Goal: Task Accomplishment & Management: Manage account settings

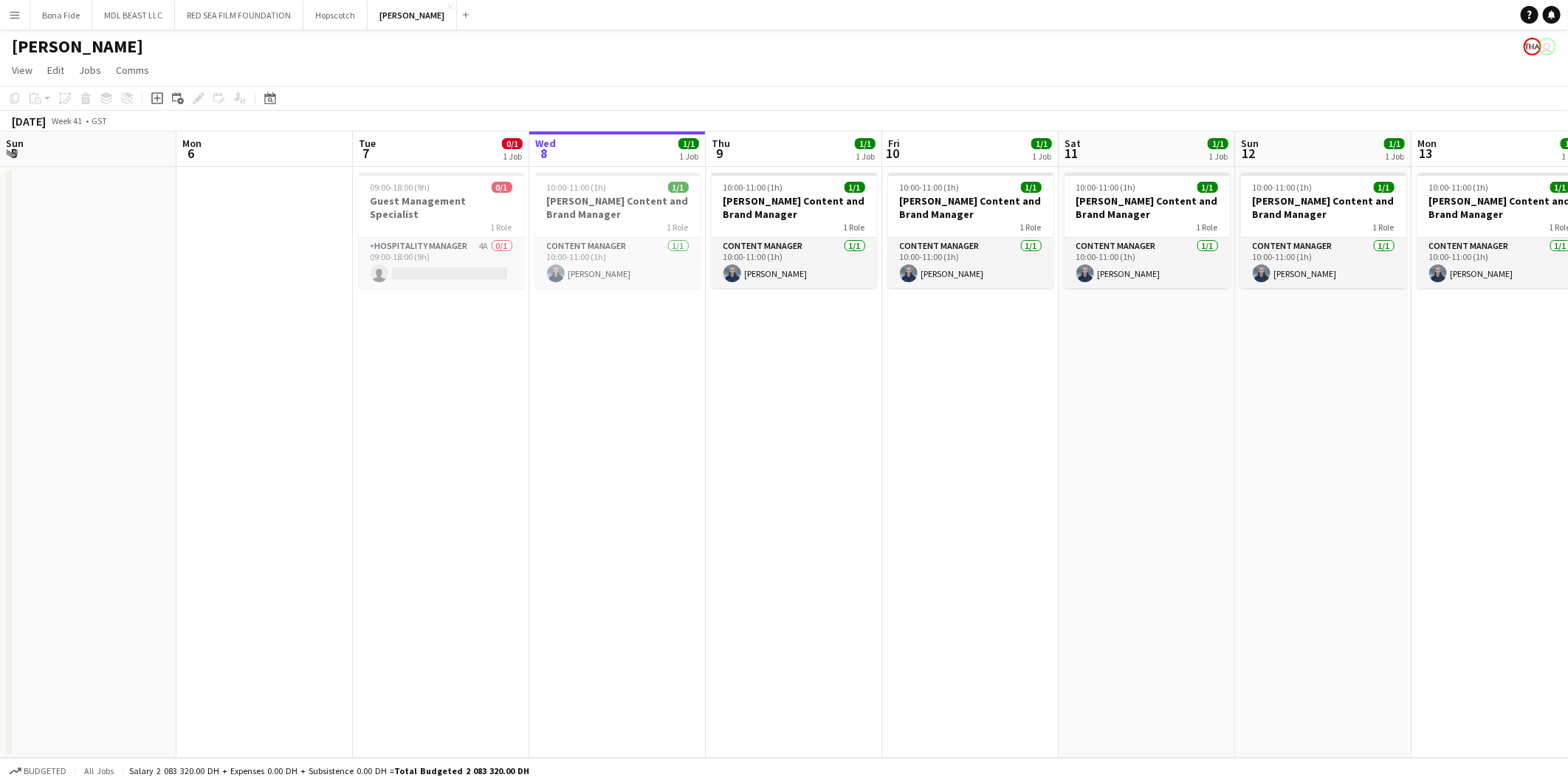
scroll to position [0, 560]
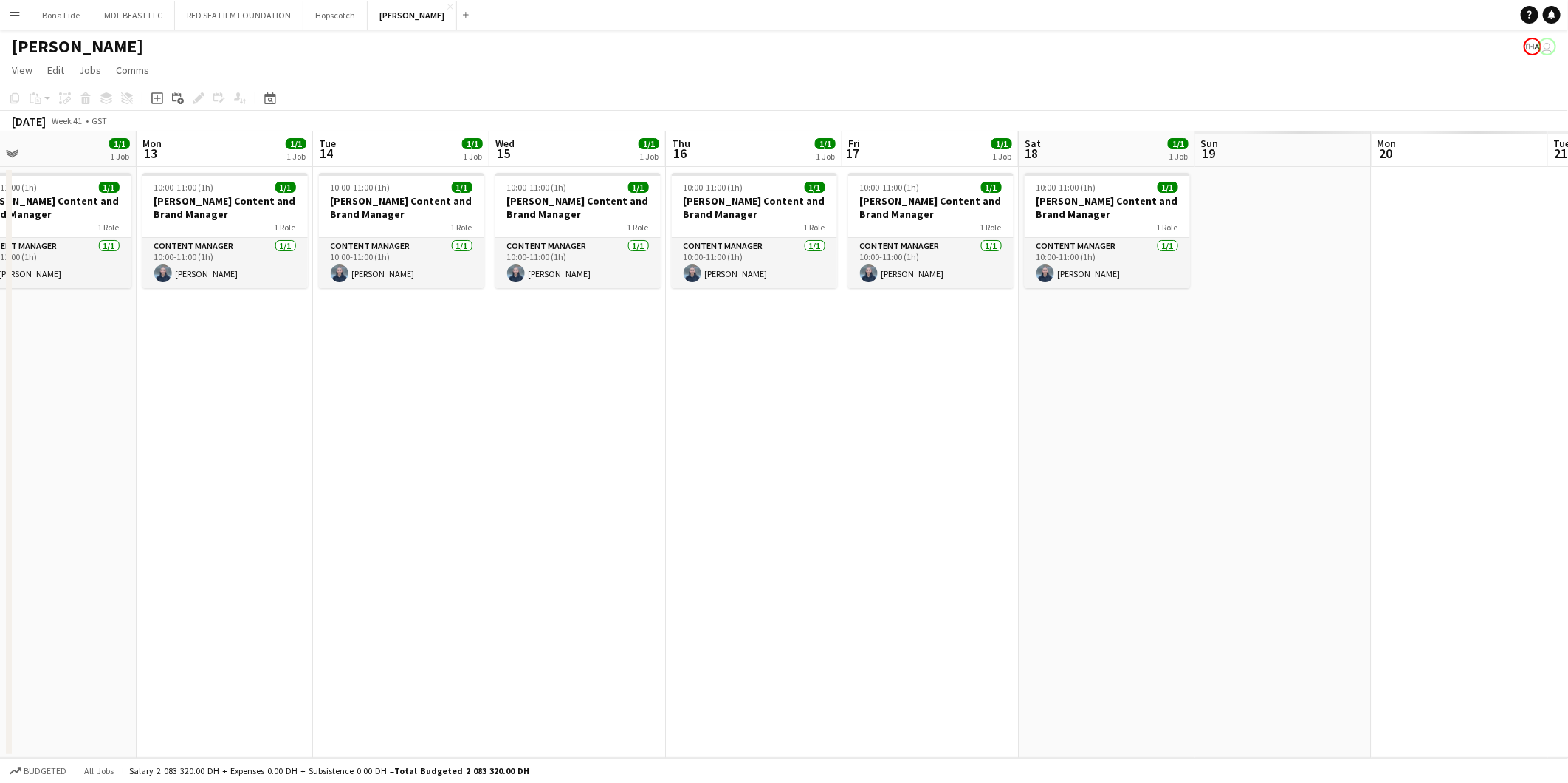
drag, startPoint x: 1197, startPoint y: 396, endPoint x: 572, endPoint y: 392, distance: 625.0
click at [353, 394] on app-calendar-viewport "Thu 9 1/1 1 Job Fri 10 1/1 1 Job Sat 11 1/1 1 Job Sun 12 1/1 1 Job Mon 13 1/1 1…" at bounding box center [784, 445] width 1568 height 627
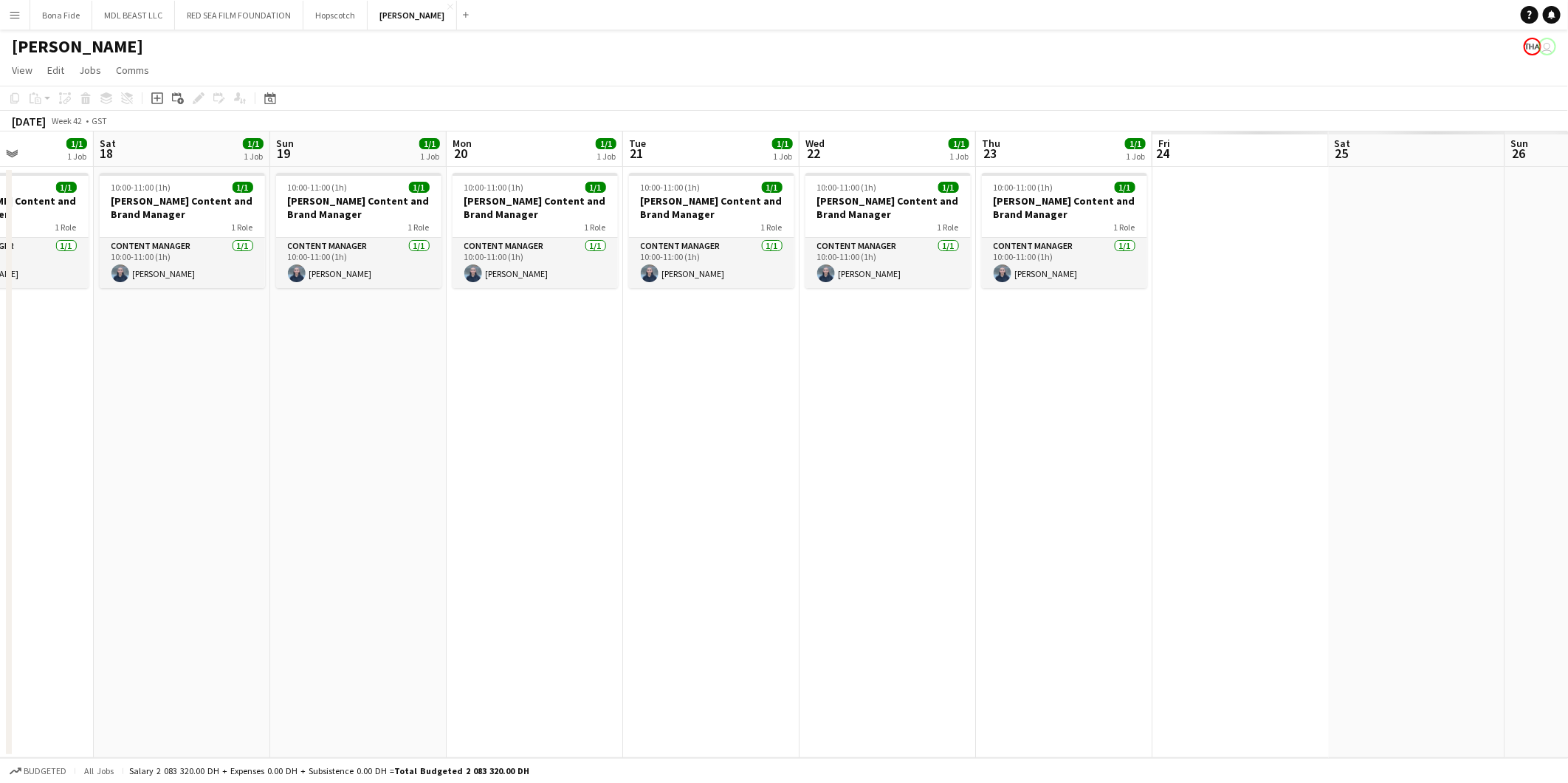
drag, startPoint x: 1006, startPoint y: 392, endPoint x: 43, endPoint y: 401, distance: 963.0
click at [0, 394] on html "Menu Boards Boards Boards All jobs Status Workforce Workforce My Workforce Recr…" at bounding box center [784, 392] width 1568 height 783
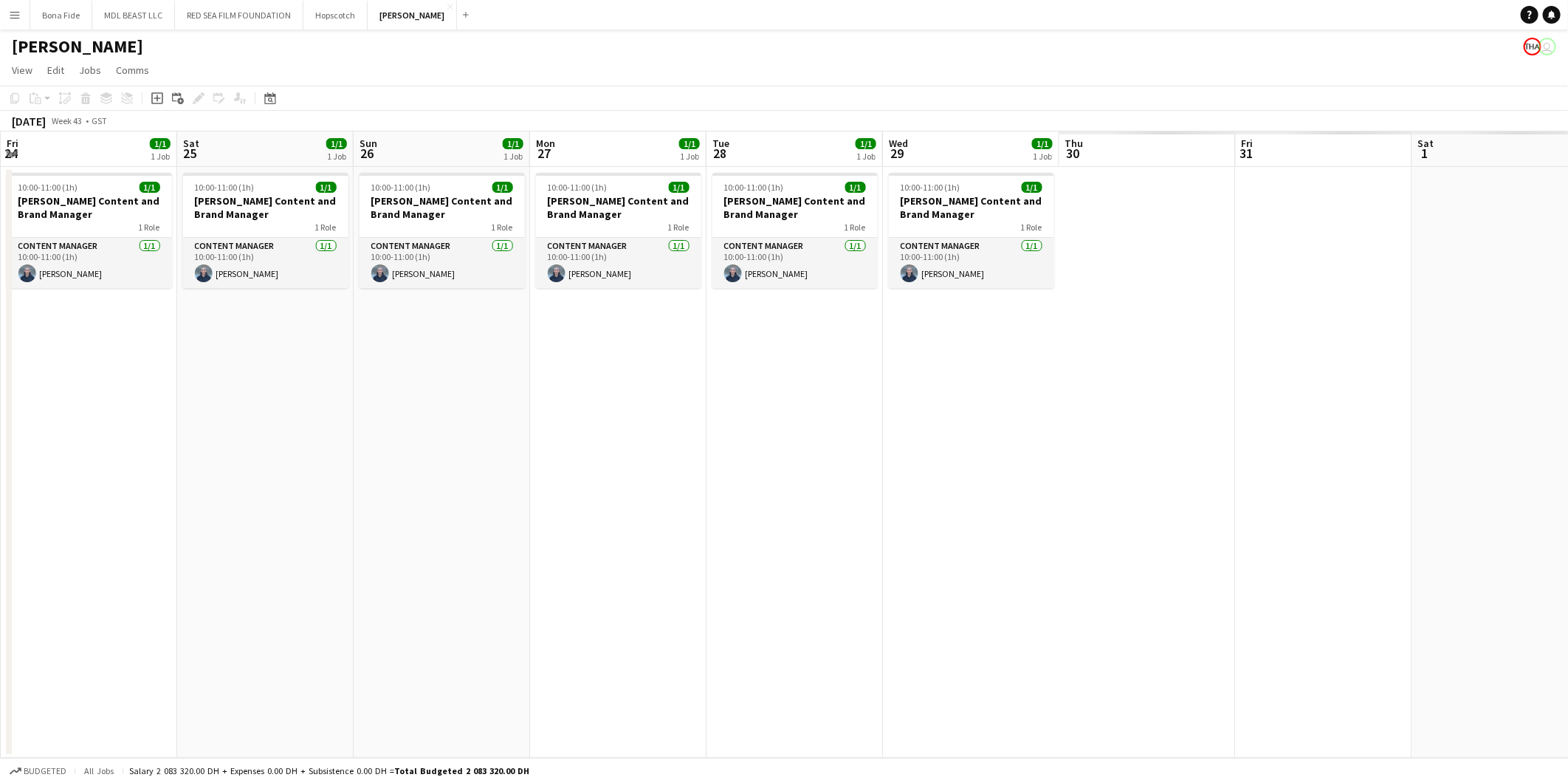
drag, startPoint x: 899, startPoint y: 421, endPoint x: 67, endPoint y: 415, distance: 832.0
click at [0, 417] on html "Menu Boards Boards Boards All jobs Status Workforce Workforce My Workforce Recr…" at bounding box center [784, 392] width 1568 height 783
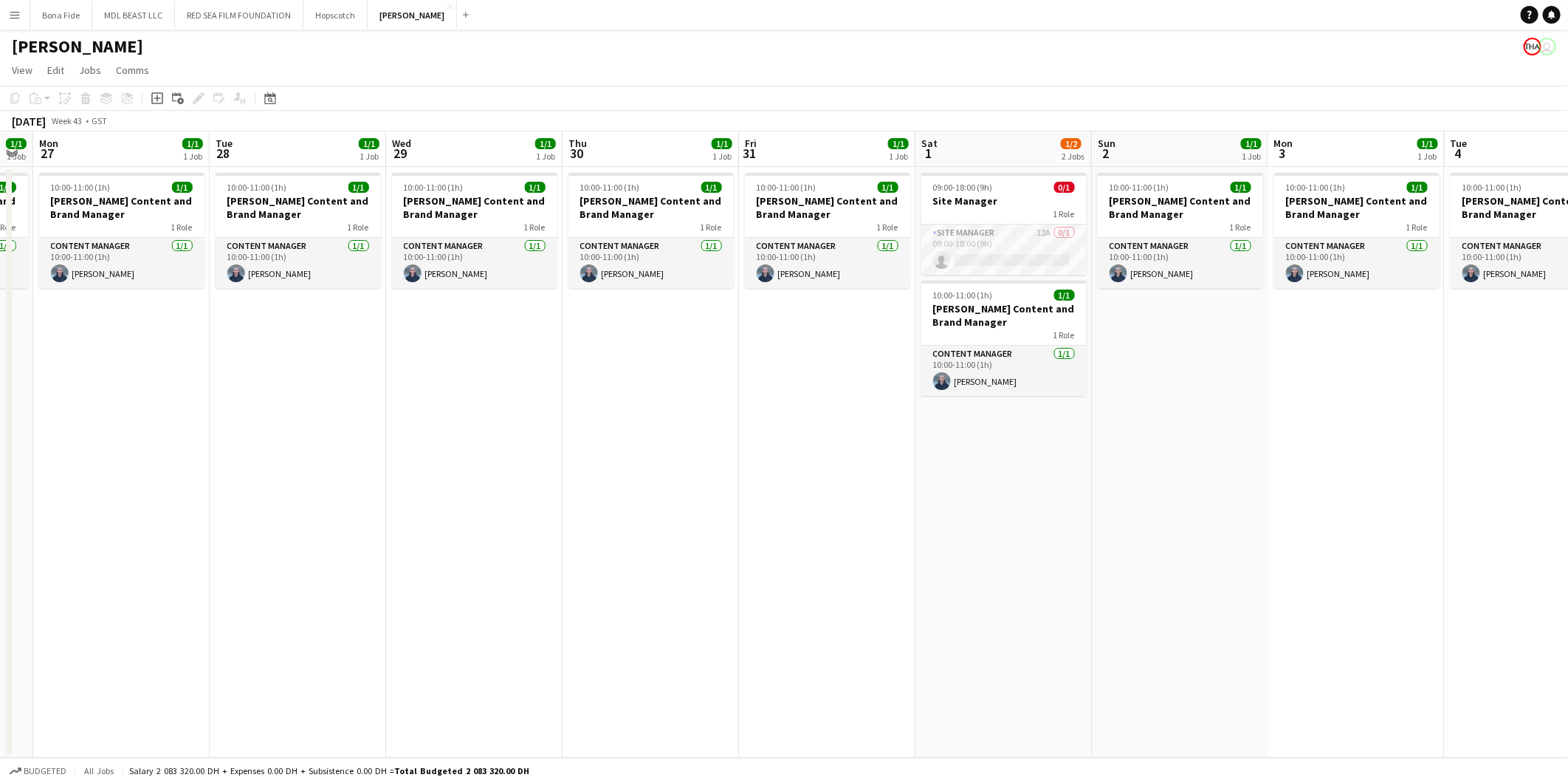
drag, startPoint x: 814, startPoint y: 424, endPoint x: 514, endPoint y: 417, distance: 300.1
click at [149, 415] on app-calendar-viewport "Fri 24 1/1 1 Job Sat 25 1/1 1 Job Sun 26 1/1 1 Job Mon 27 1/1 1 Job Tue 28 1/1 …" at bounding box center [784, 445] width 1568 height 627
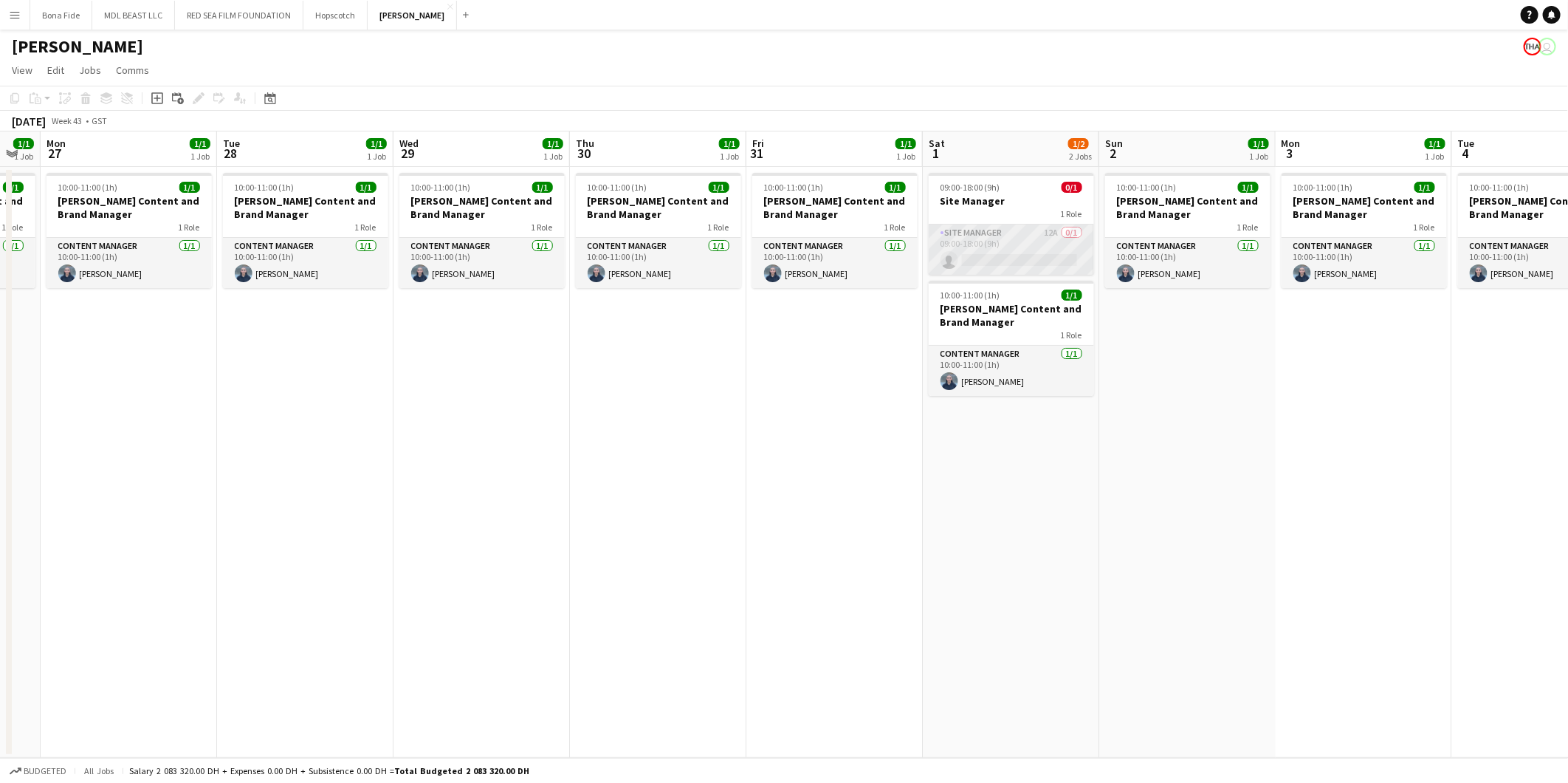
click at [992, 238] on app-card-role "Site Manager 12A 0/1 09:00-18:00 (9h) single-neutral-actions" at bounding box center [1010, 249] width 165 height 50
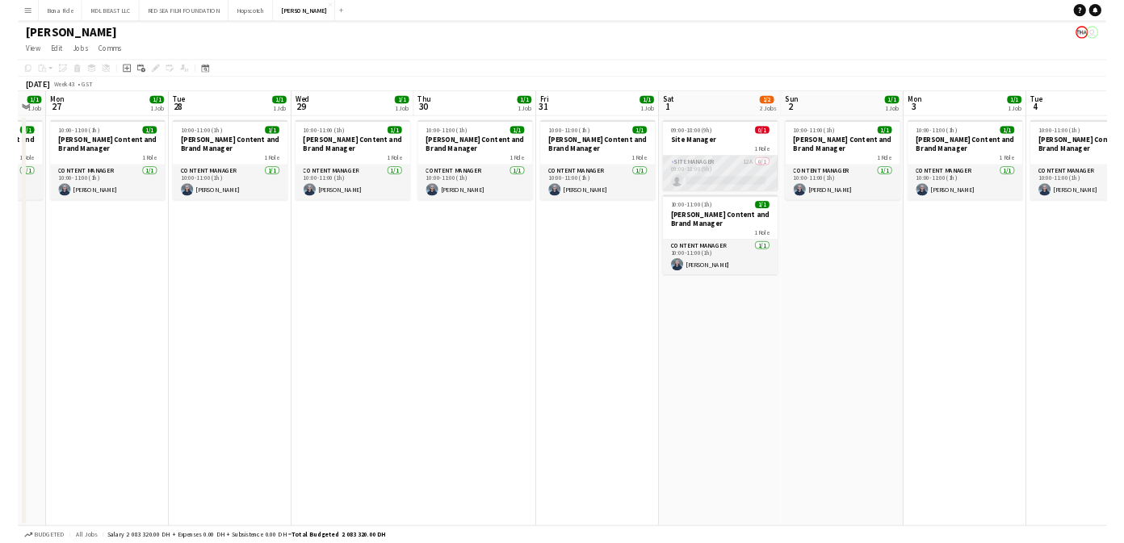
scroll to position [0, 534]
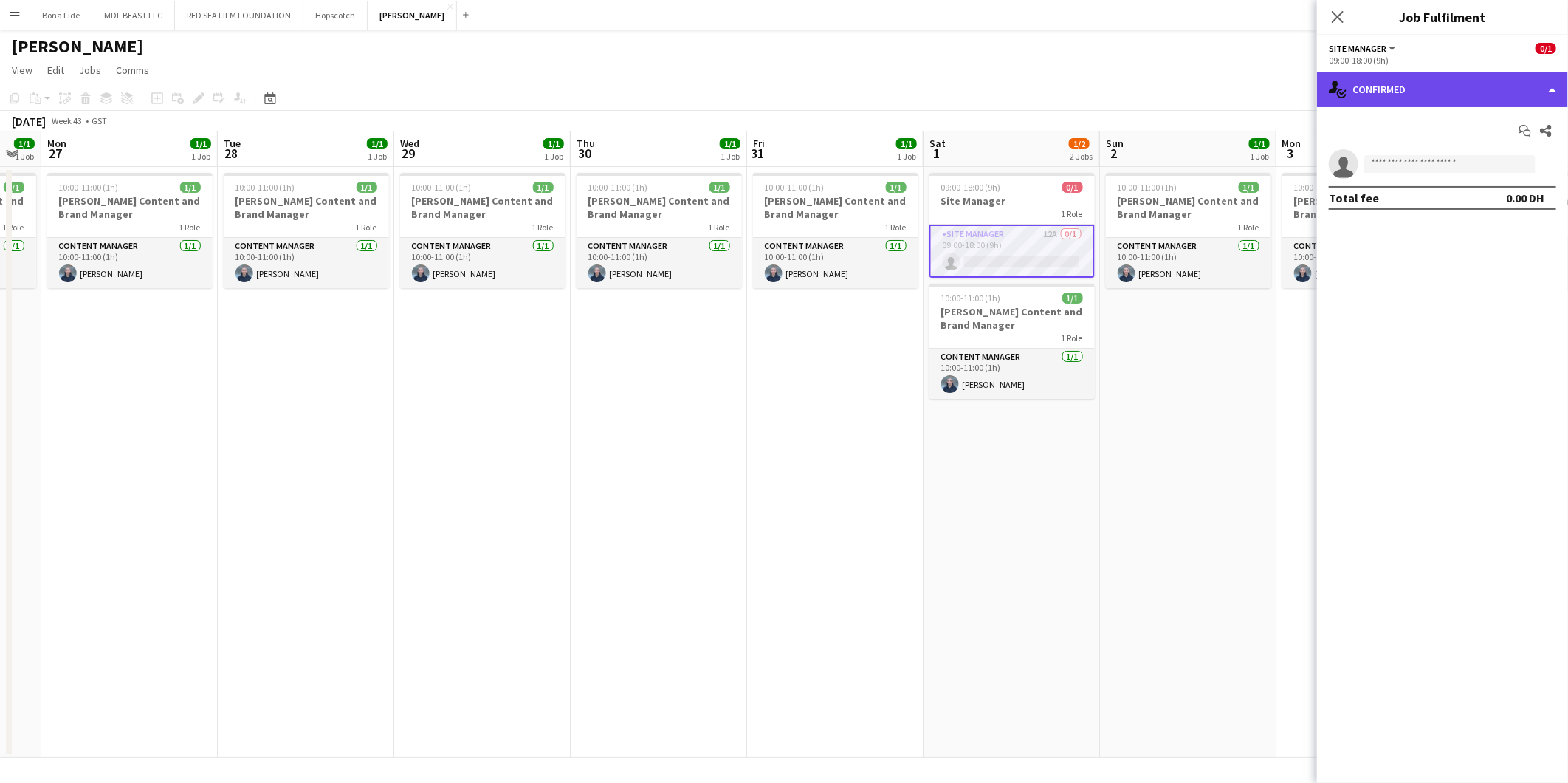
click at [1460, 84] on div "single-neutral-actions-check-2 Confirmed" at bounding box center [1442, 89] width 251 height 36
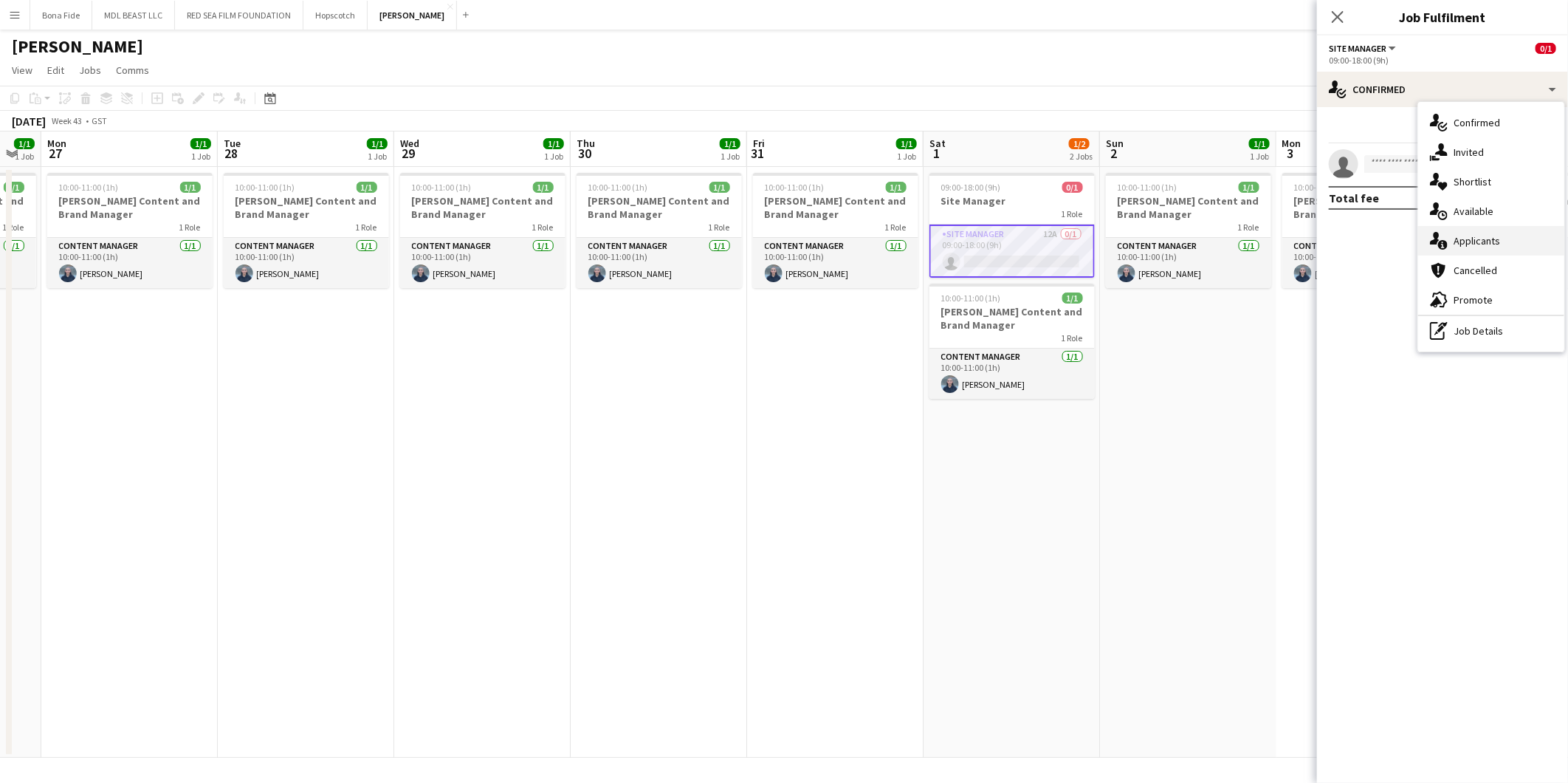
click at [1473, 241] on span "Applicants" at bounding box center [1476, 241] width 47 height 14
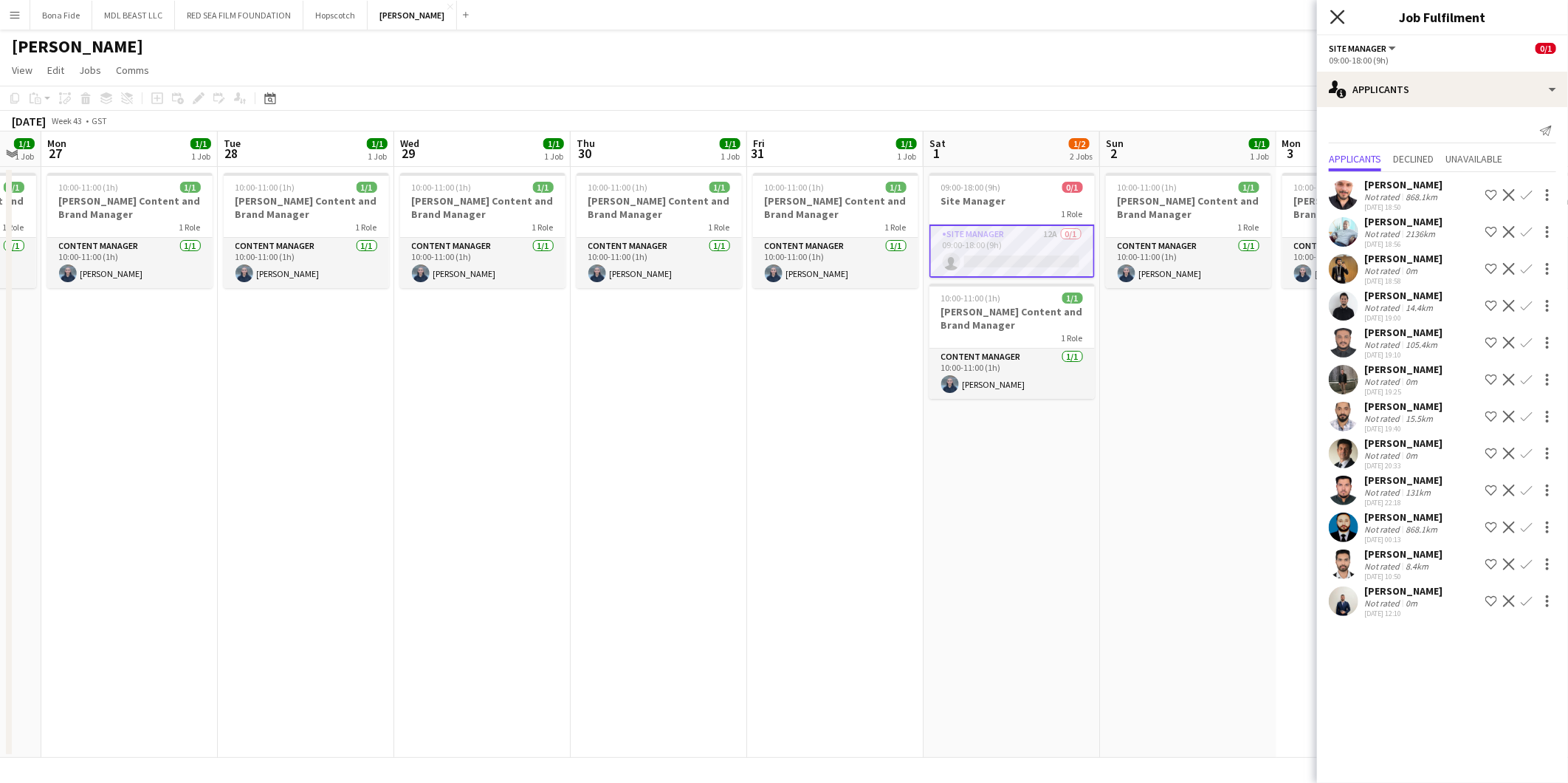
click at [1334, 11] on icon "Close pop-in" at bounding box center [1337, 16] width 14 height 14
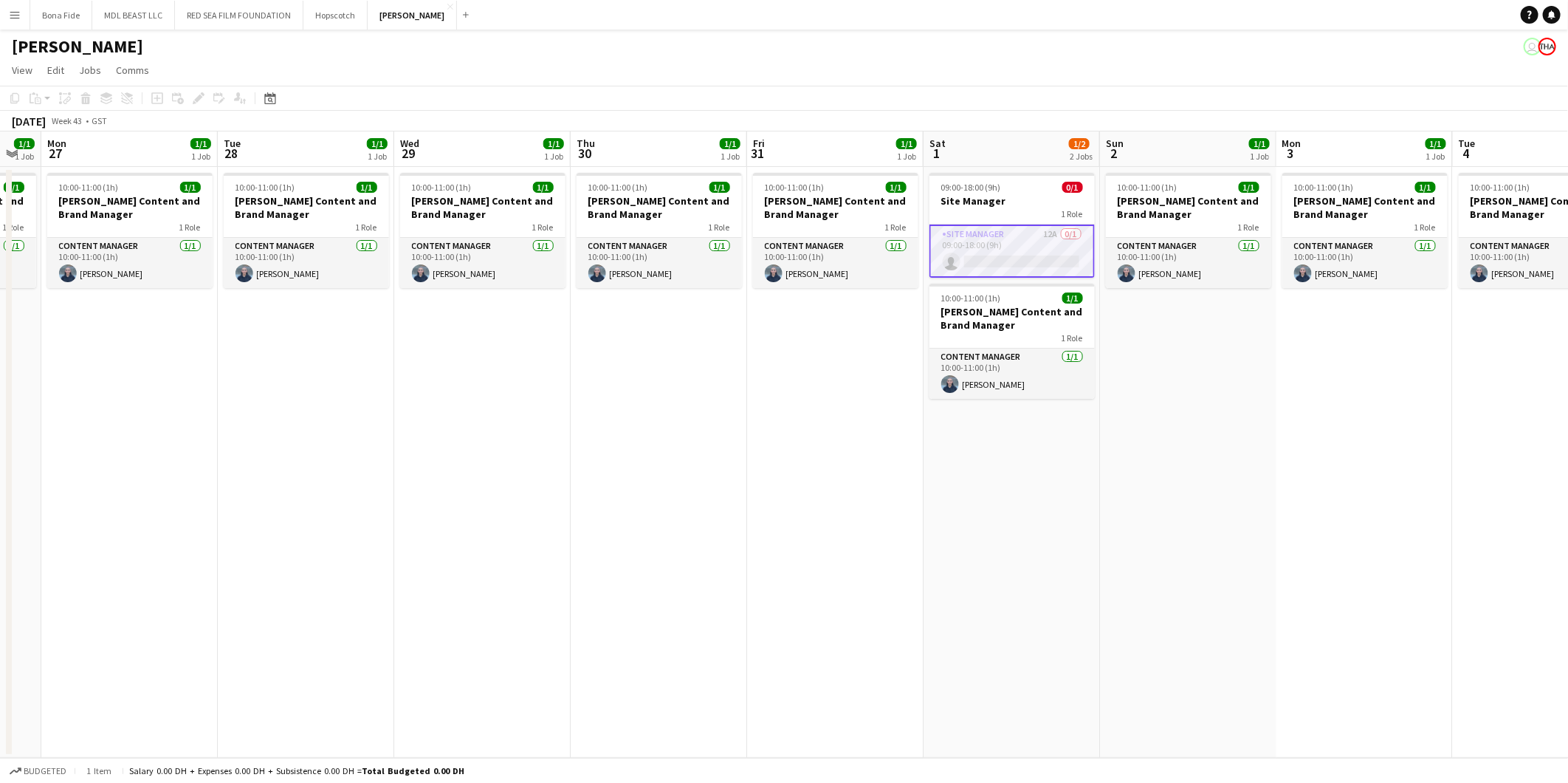
click at [802, 468] on app-date-cell "10:00-11:00 (1h) 1/1 [PERSON_NAME] Content and Brand Manager 1 Role Content Man…" at bounding box center [835, 462] width 176 height 591
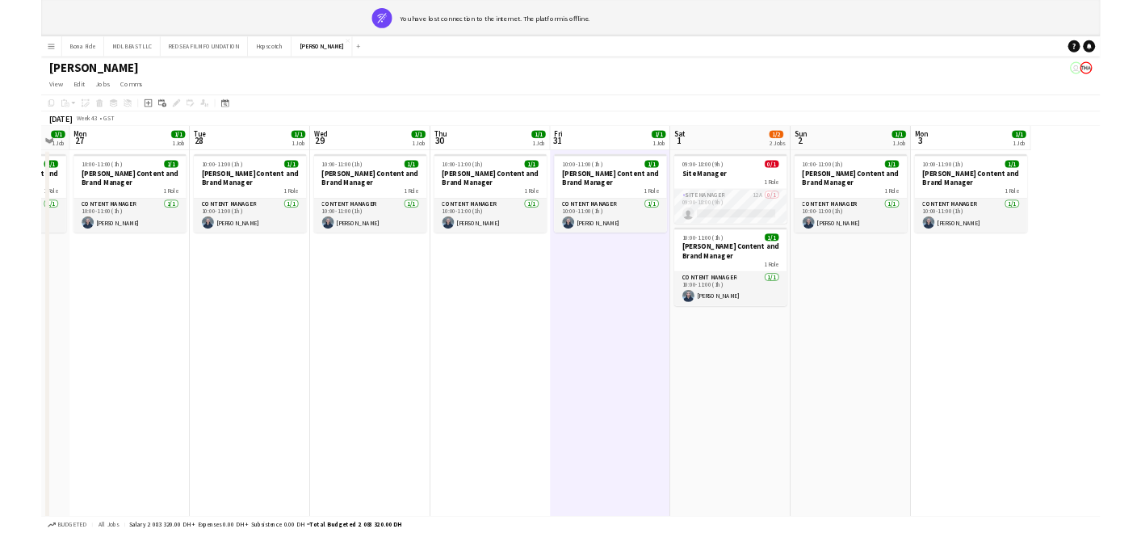
scroll to position [0, 533]
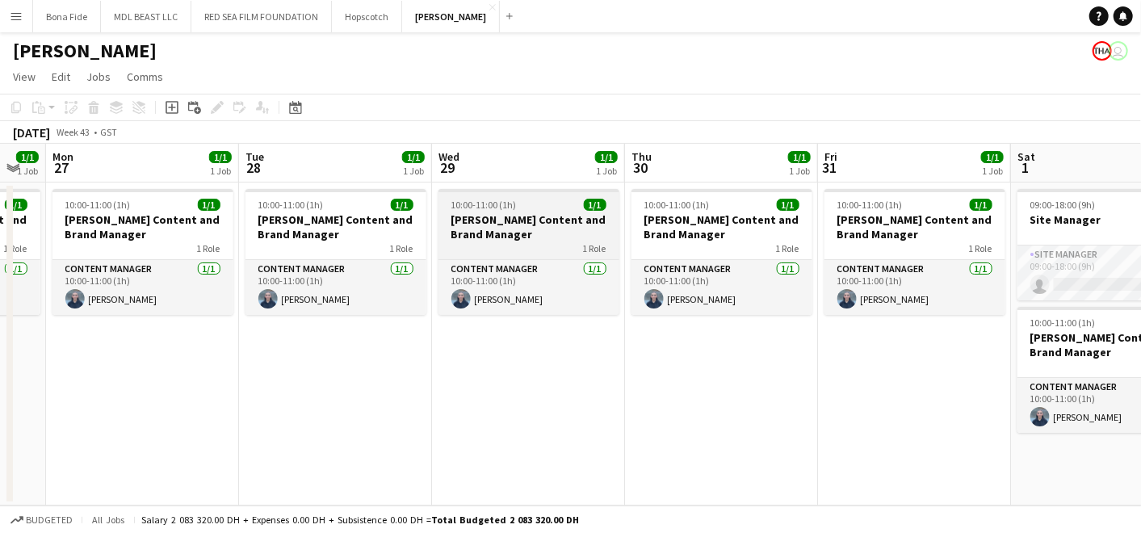
click at [570, 256] on app-job-card "10:00-11:00 (1h) 1/1 [PERSON_NAME] Content and Brand Manager 1 Role Content Man…" at bounding box center [528, 252] width 181 height 126
